Goal: Navigation & Orientation: Find specific page/section

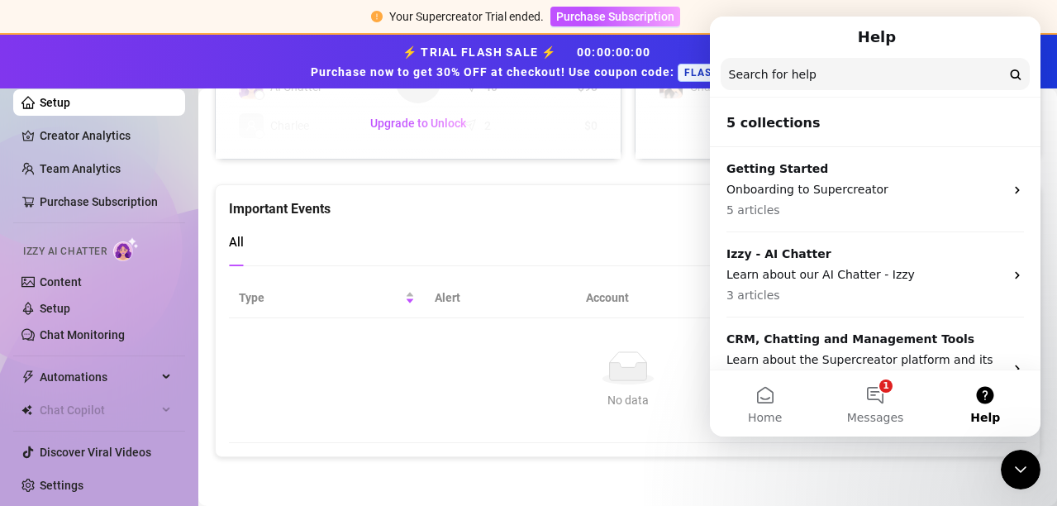
scroll to position [221, 0]
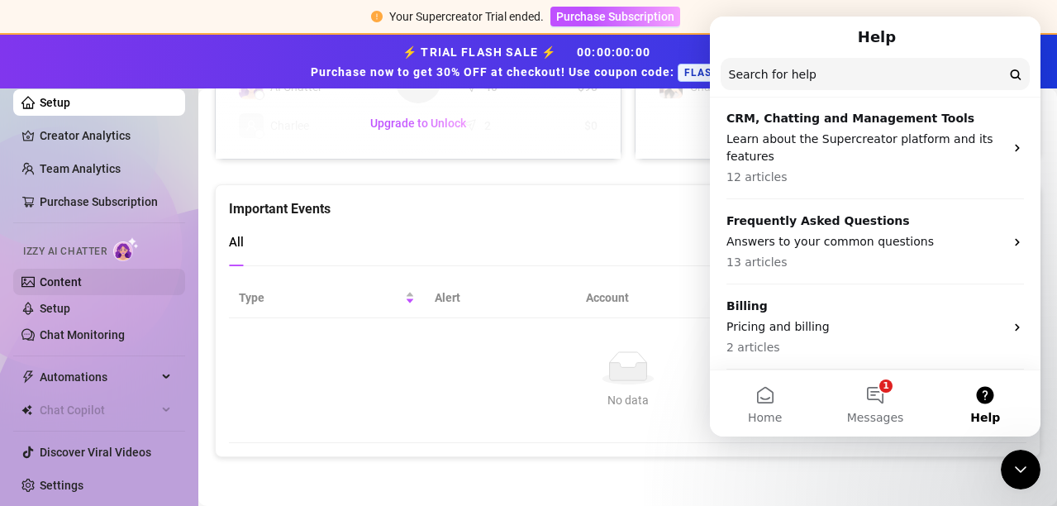
click at [42, 275] on link "Content" at bounding box center [61, 281] width 42 height 13
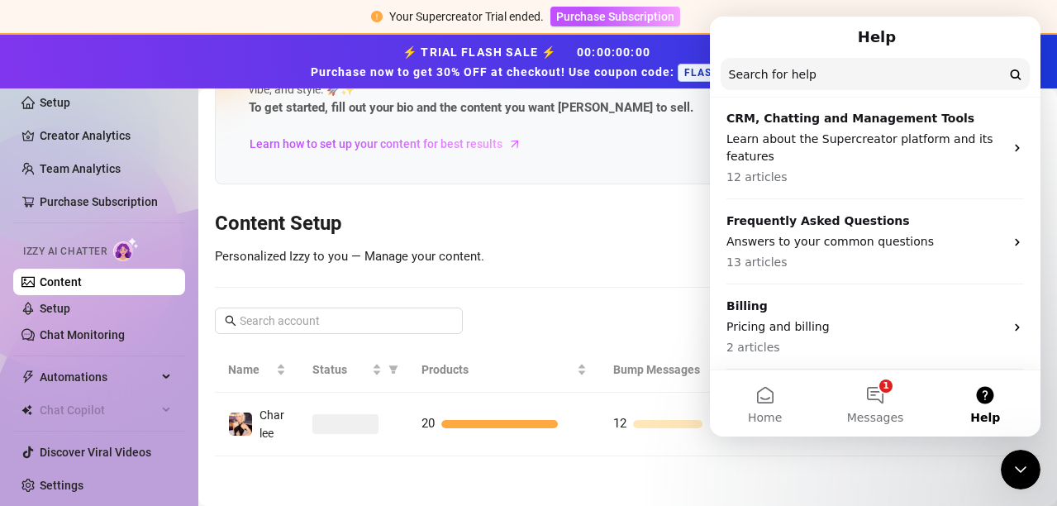
scroll to position [86, 0]
click at [68, 126] on link "Creator Analytics" at bounding box center [106, 135] width 132 height 26
